Goal: Task Accomplishment & Management: Complete application form

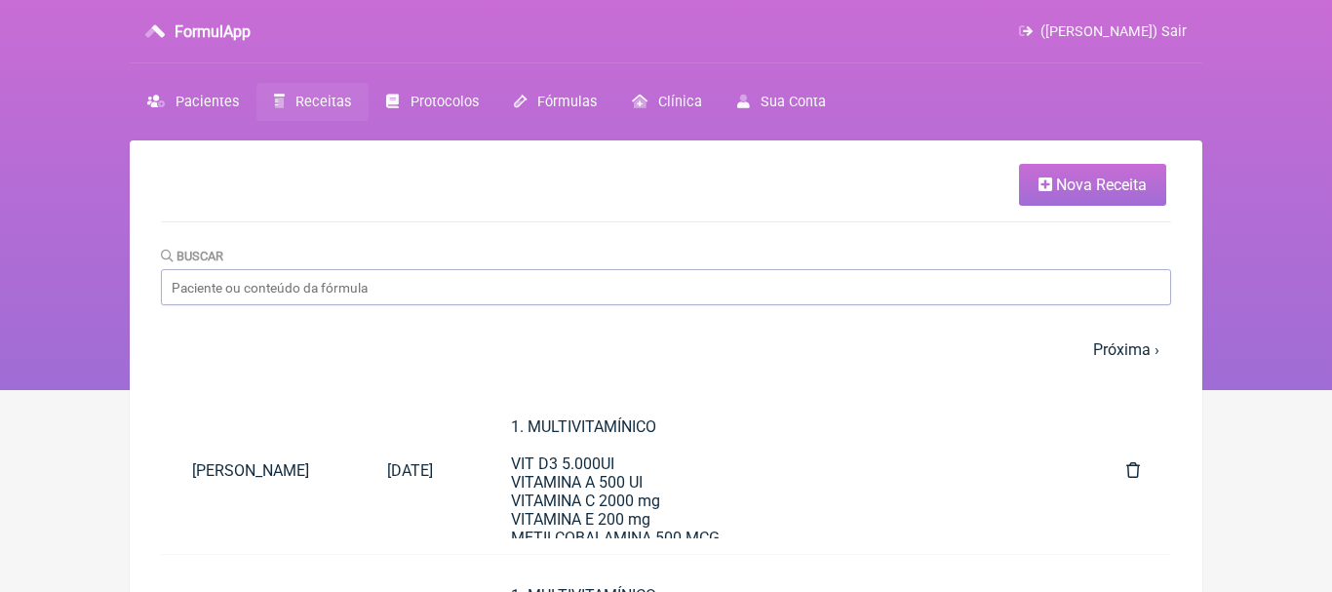
click at [1061, 191] on span "Nova Receita" at bounding box center [1101, 184] width 91 height 19
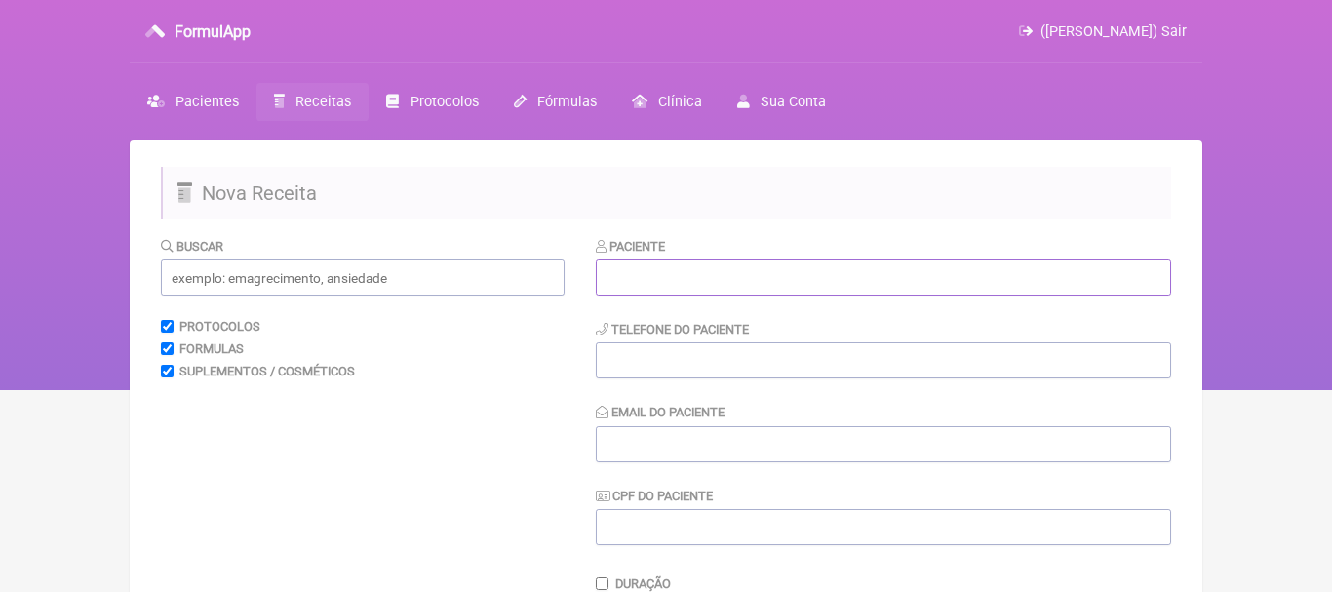
click at [704, 282] on input "text" at bounding box center [883, 277] width 575 height 36
click at [620, 276] on input "text" at bounding box center [883, 277] width 575 height 36
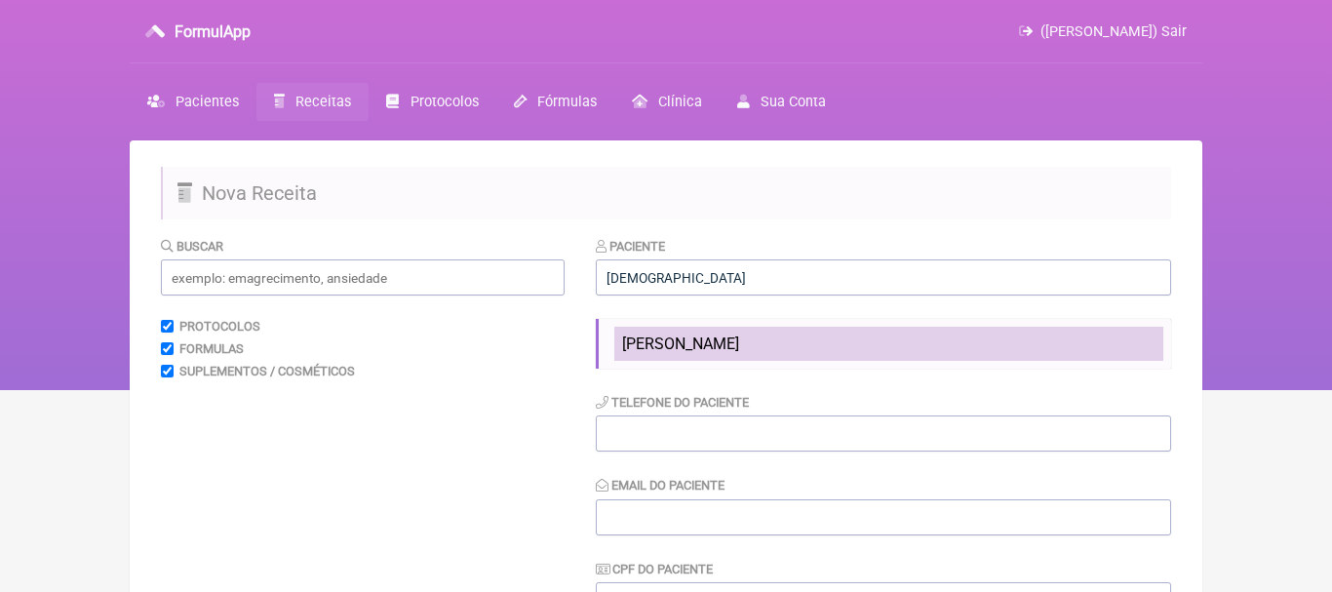
click at [670, 349] on span "[PERSON_NAME]" at bounding box center [680, 343] width 117 height 19
type input "[PERSON_NAME]"
type input "[PHONE_NUMBER]"
type input "[EMAIL_ADDRESS][DOMAIN_NAME]"
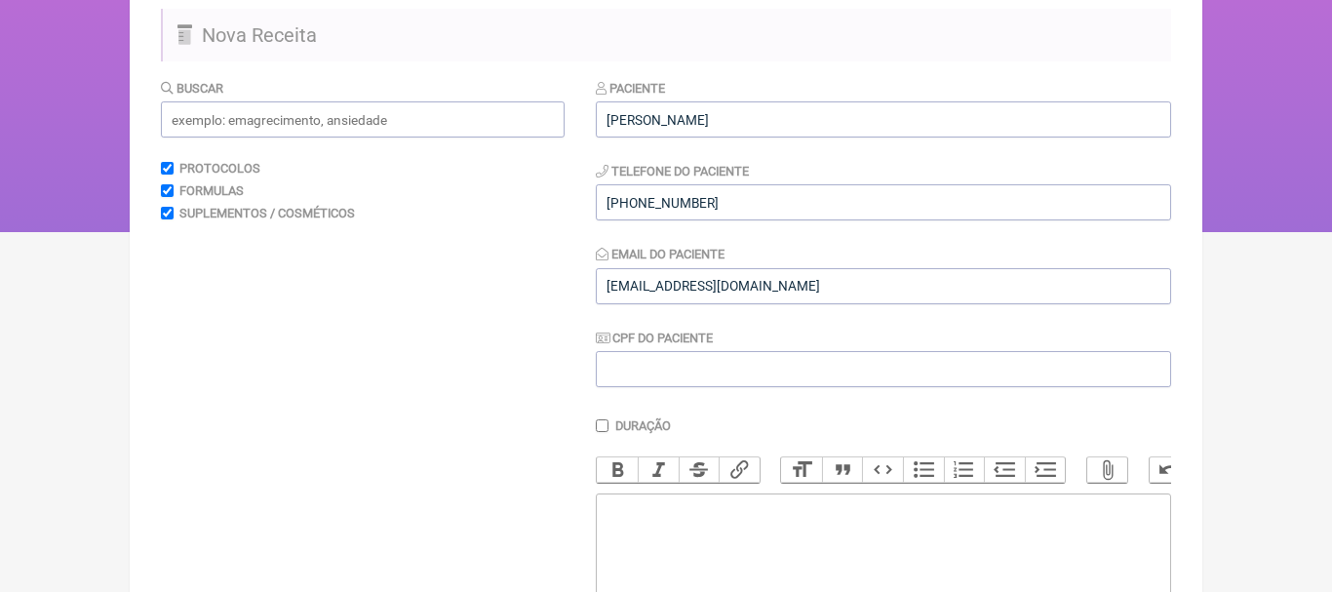
scroll to position [160, 0]
click at [521, 125] on input "text" at bounding box center [363, 117] width 404 height 36
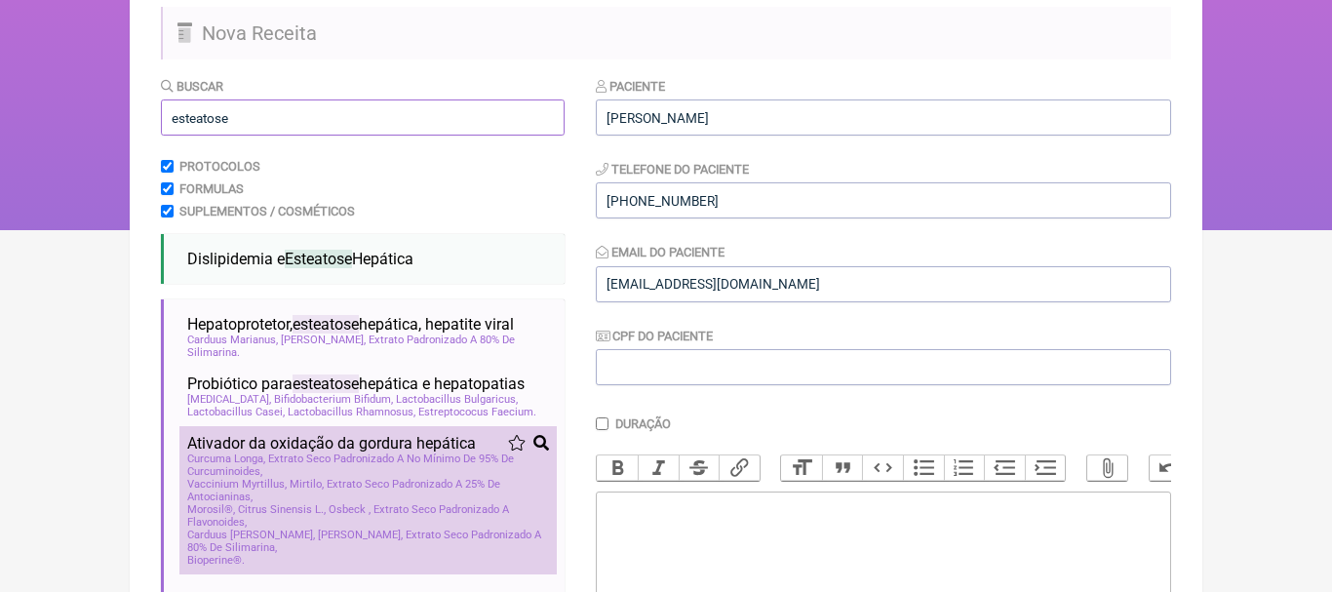
type input "esteatose"
click at [259, 503] on span "Vaccinium Myrtillus, Mirtilo, Extrato Seco Padronizado A 25% De Antocianinas" at bounding box center [368, 490] width 362 height 25
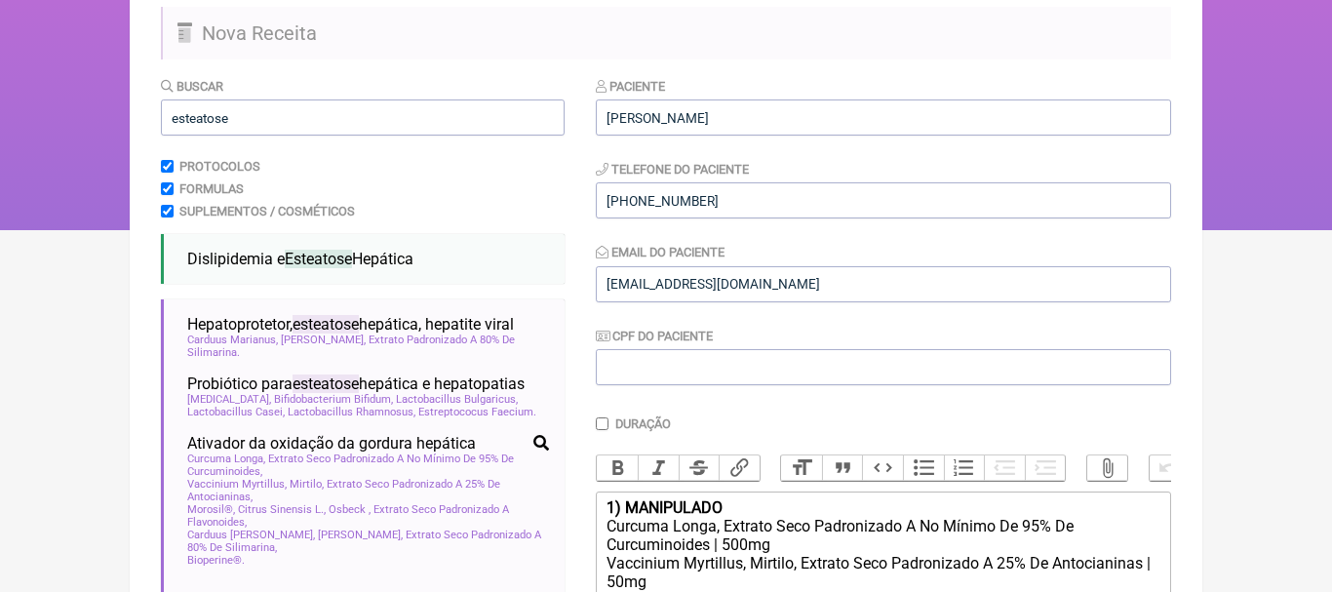
click at [757, 503] on div "1) MANIPULADO" at bounding box center [883, 507] width 554 height 19
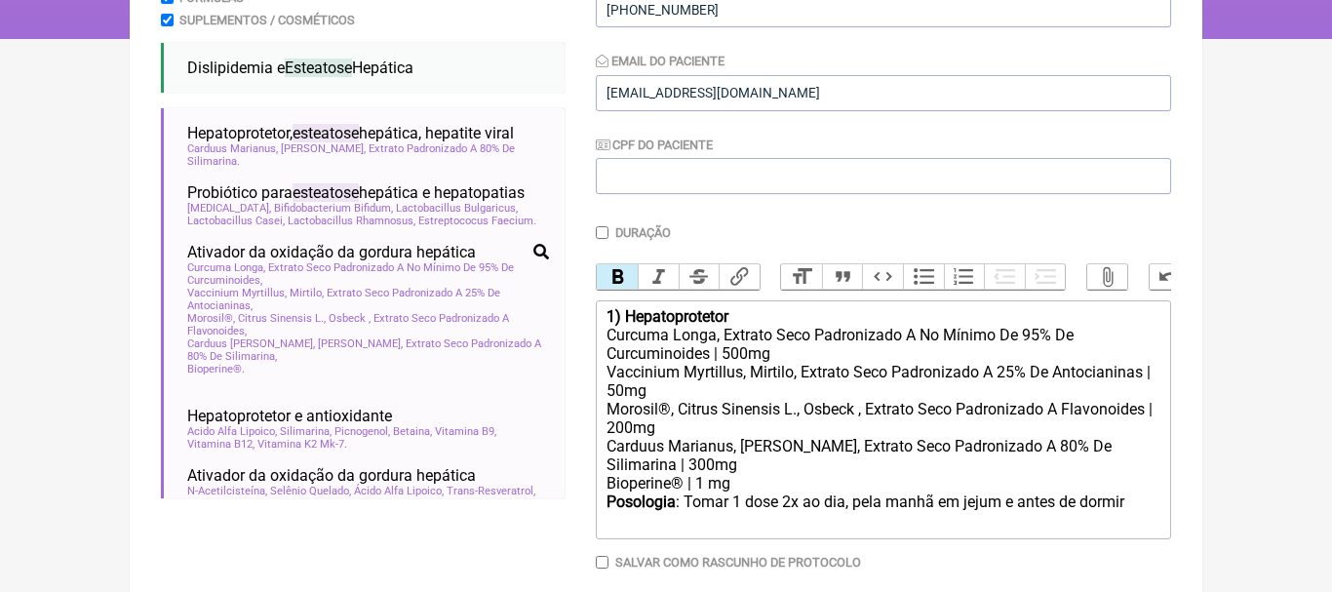
scroll to position [354, 0]
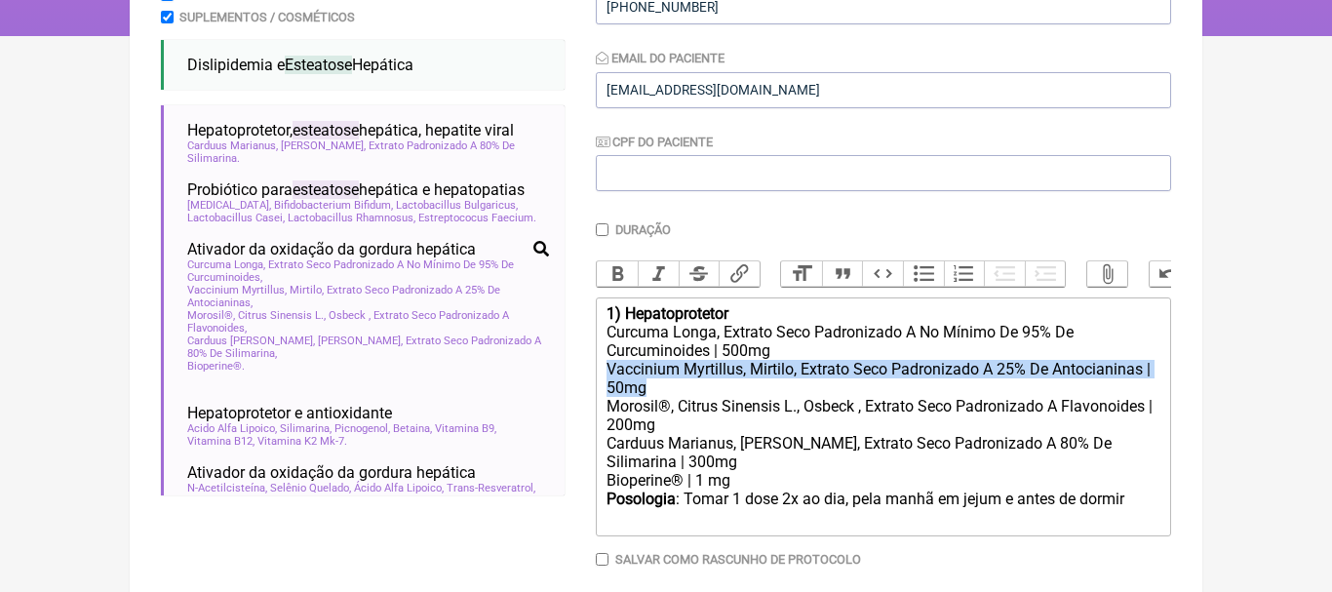
drag, startPoint x: 606, startPoint y: 371, endPoint x: 647, endPoint y: 383, distance: 42.6
click at [647, 383] on div "Vaccinium Myrtillus, Mirtilo, Extrato Seco Padronizado A 25% De Antocianinas | …" at bounding box center [883, 378] width 554 height 37
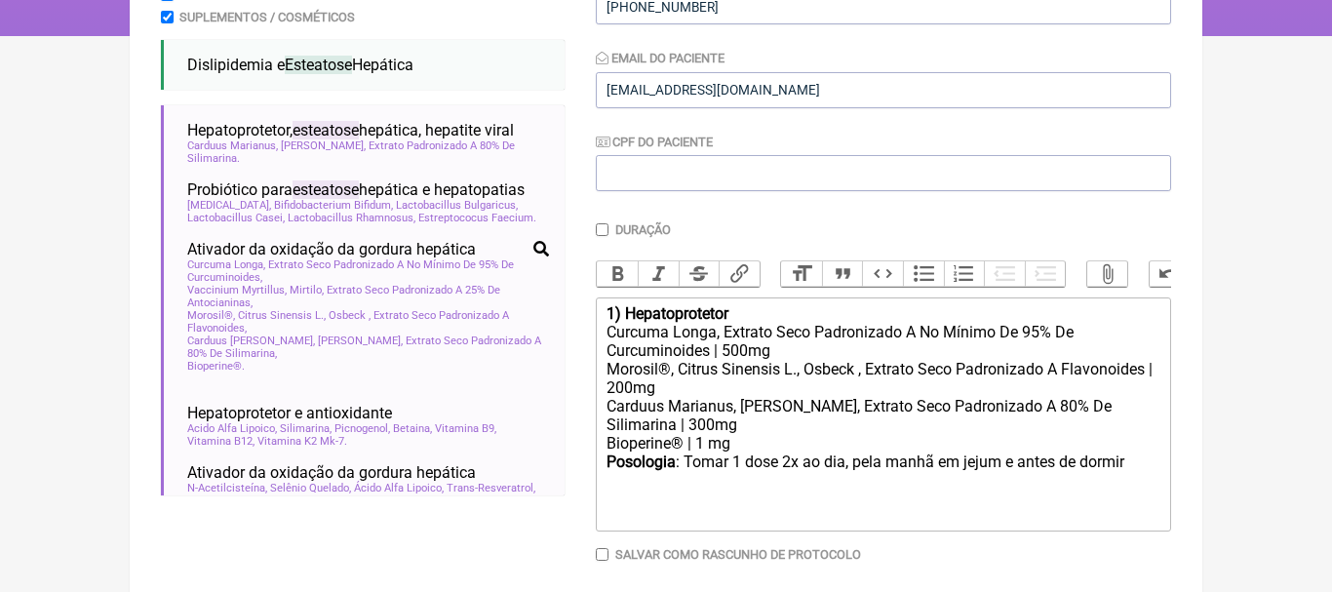
click at [1137, 460] on div "Posologia : Tomar 1 dose 2x ao dia, pela manhã em [GEOGRAPHIC_DATA] e antes de …" at bounding box center [883, 471] width 554 height 39
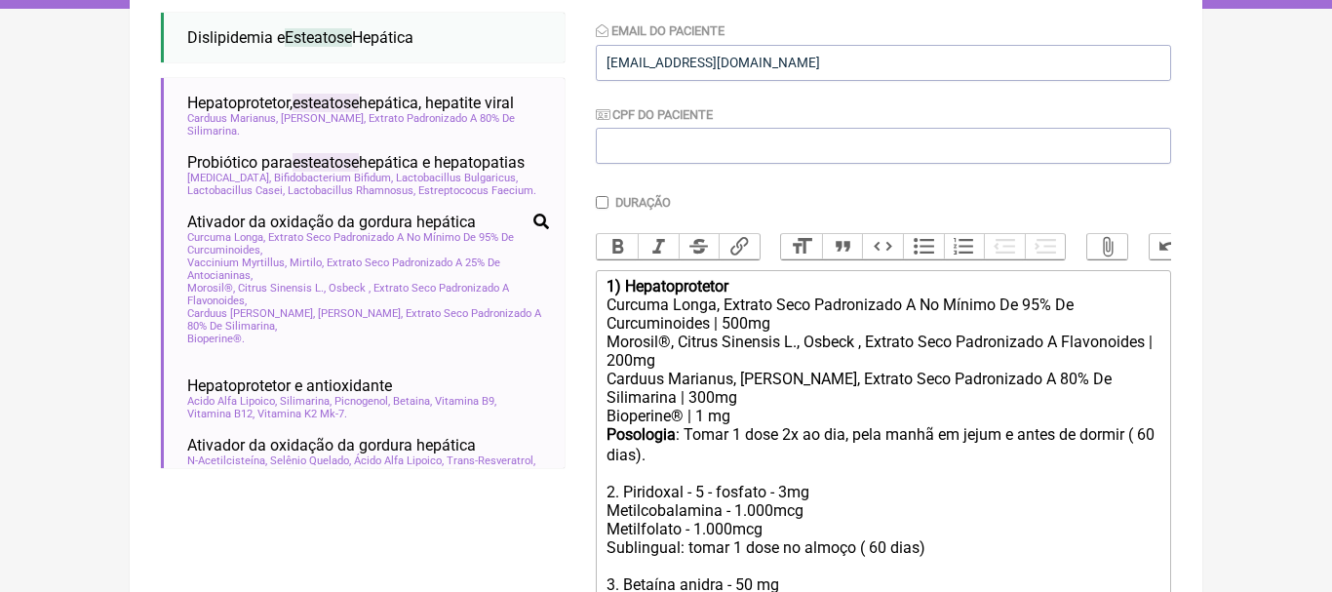
scroll to position [400, 0]
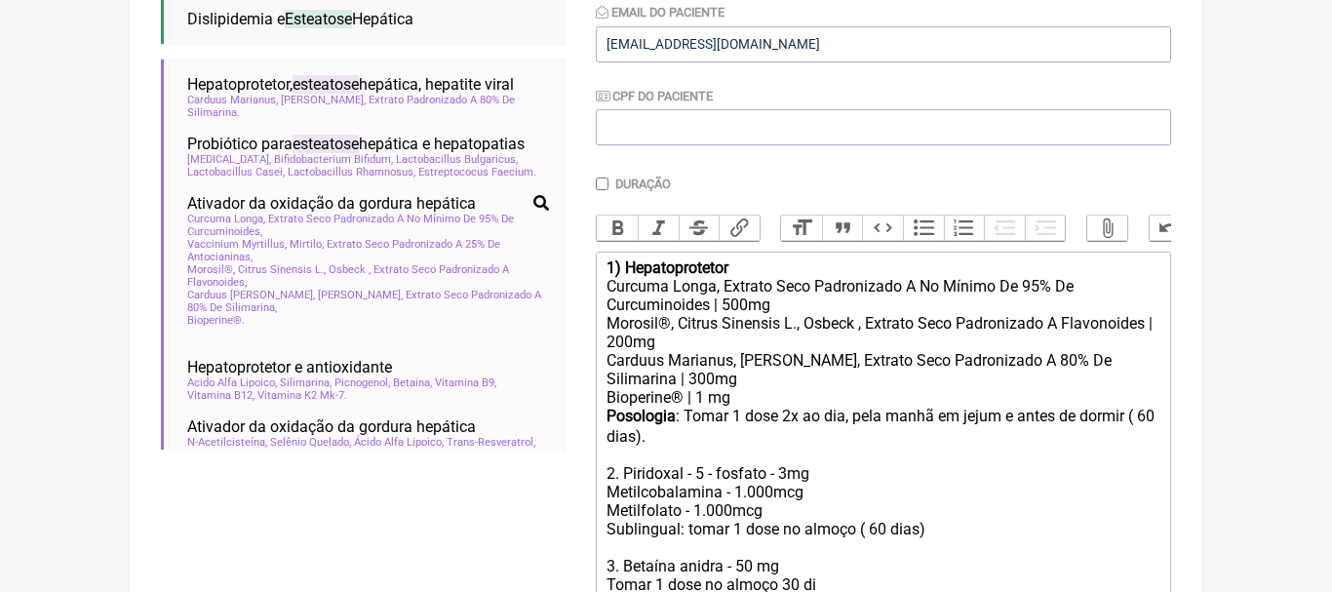
type trix-editor "<div><strong>1) Hepatoprotetor</strong></div><div>Curcuma Longa, Extrato Seco P…"
drag, startPoint x: 1319, startPoint y: 234, endPoint x: 1331, endPoint y: 326, distance: 92.4
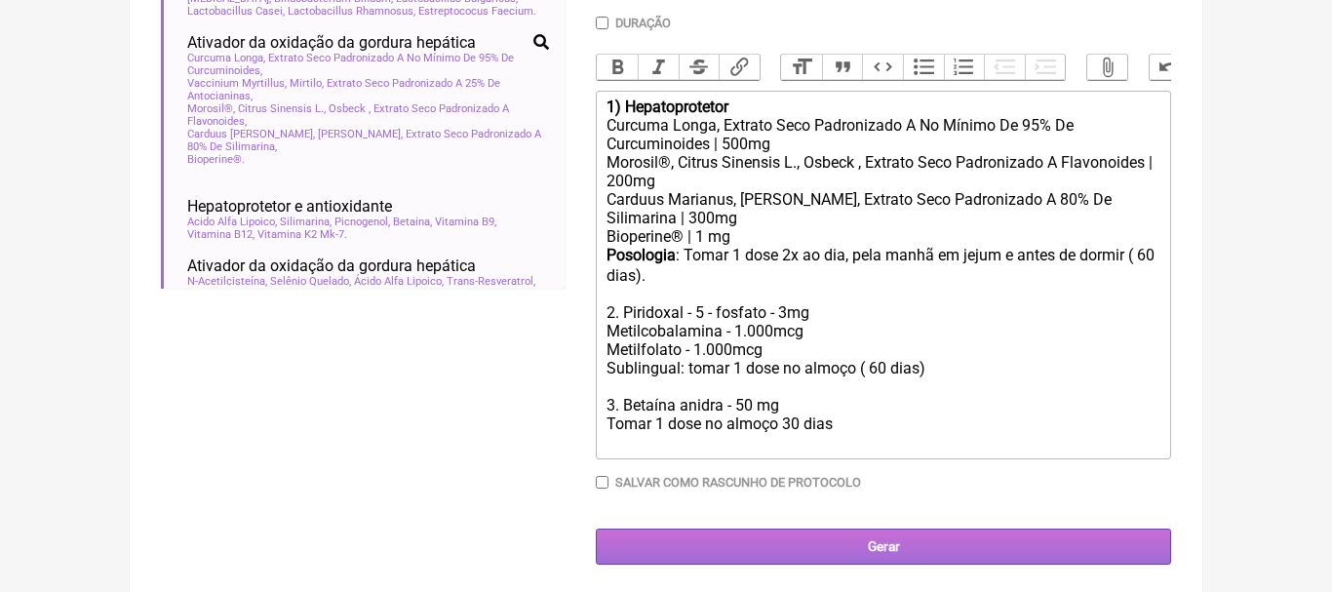
click at [892, 546] on input "Gerar" at bounding box center [883, 546] width 575 height 36
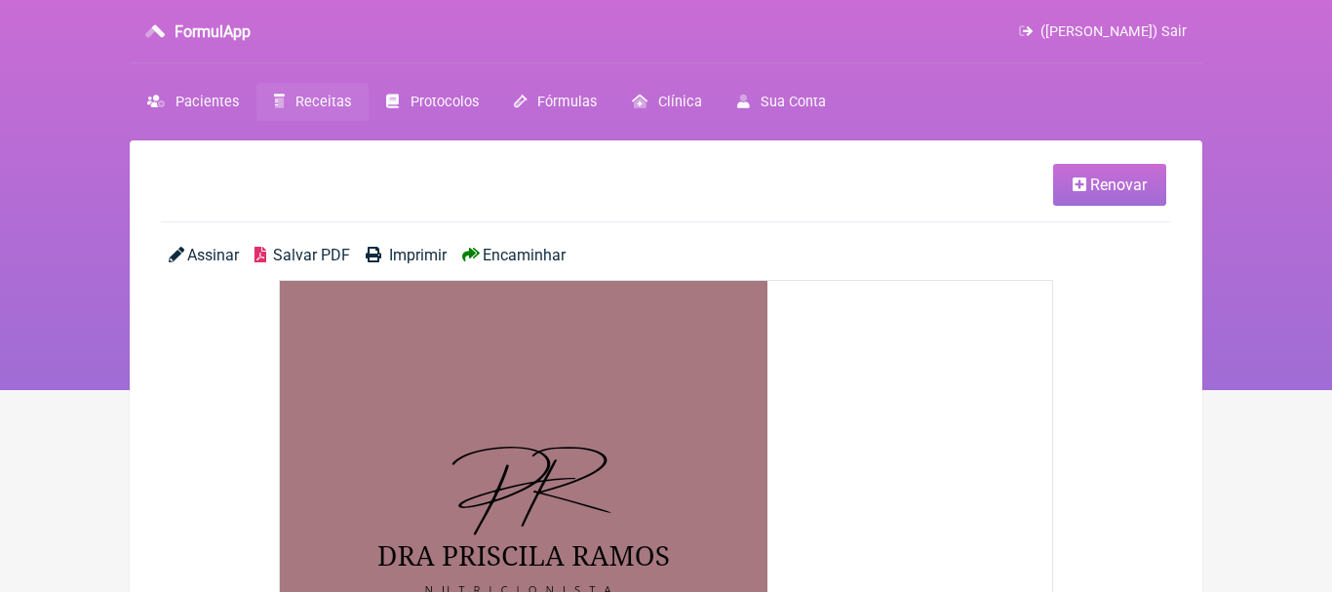
click at [547, 251] on span "Encaminhar" at bounding box center [524, 255] width 83 height 19
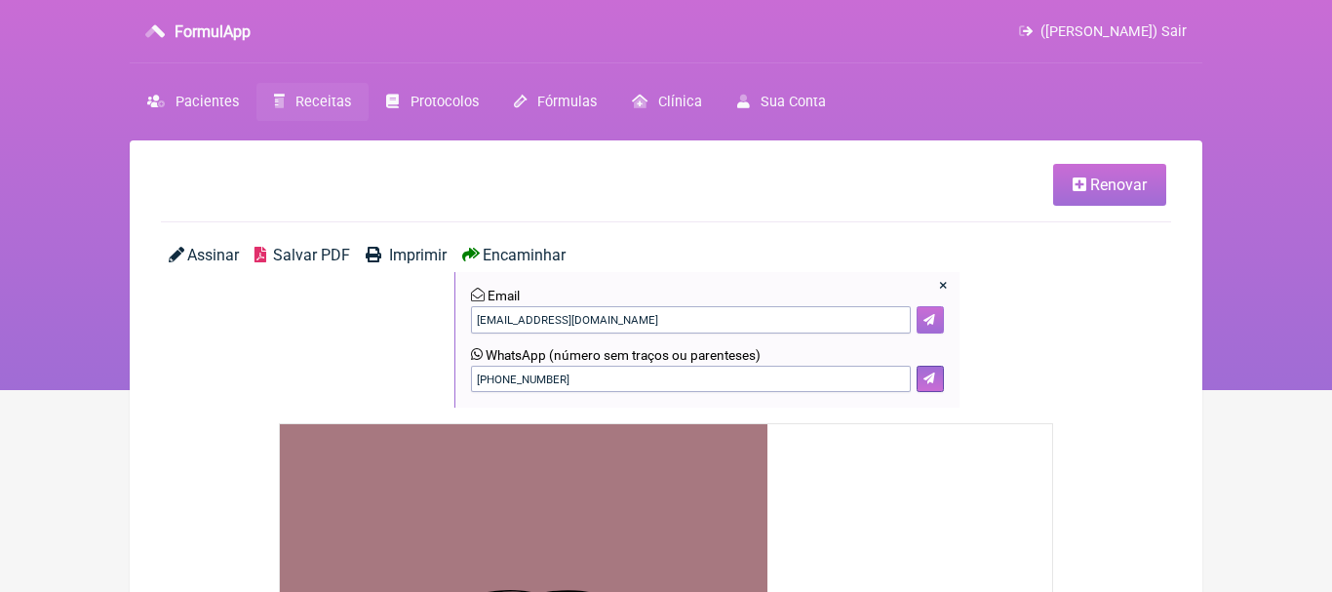
click at [938, 323] on button at bounding box center [929, 319] width 27 height 27
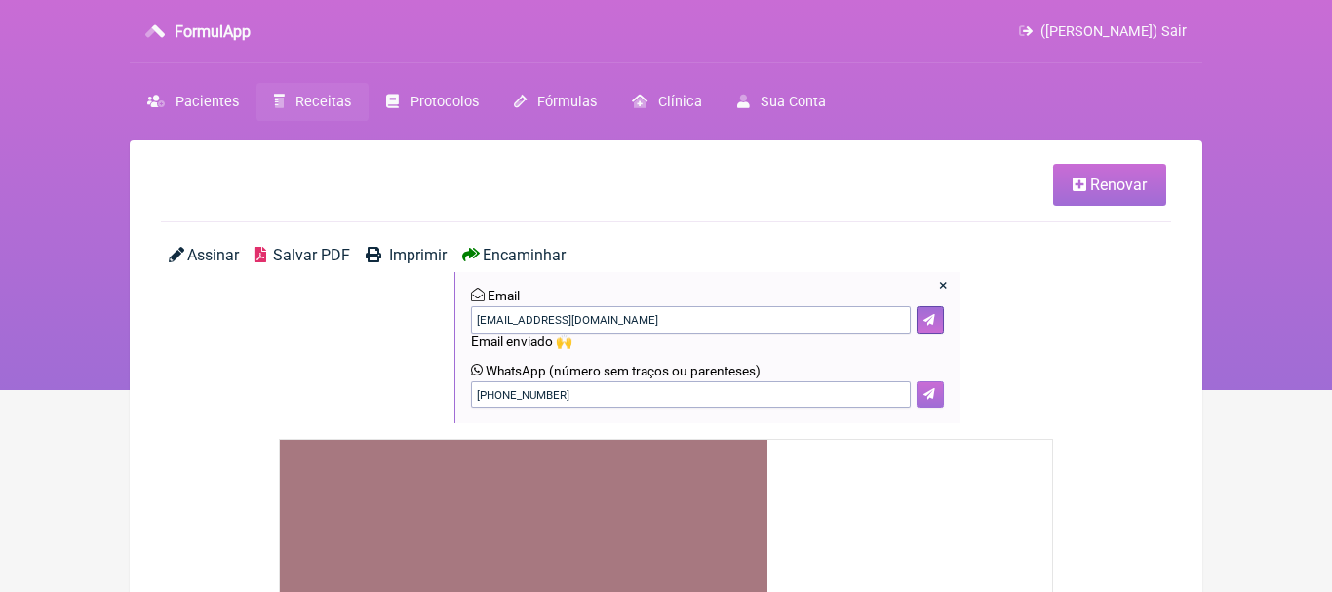
click at [937, 393] on button at bounding box center [929, 394] width 27 height 27
